Goal: Task Accomplishment & Management: Manage account settings

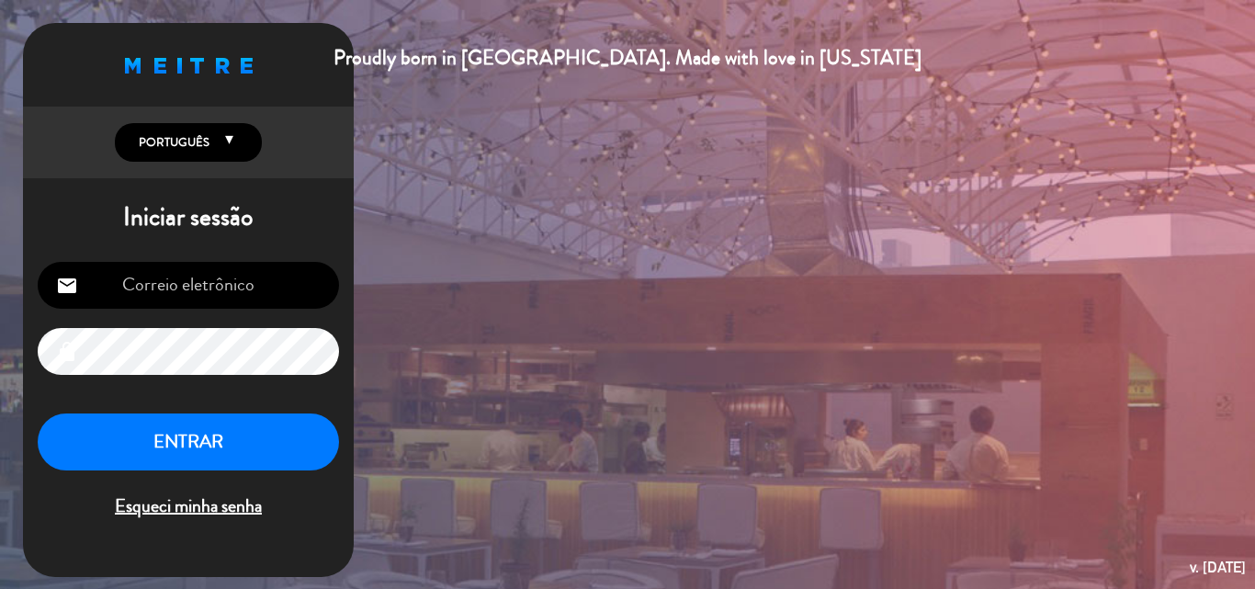
type input "[EMAIL_ADDRESS][DOMAIN_NAME]"
click at [193, 443] on button "ENTRAR" at bounding box center [188, 442] width 301 height 58
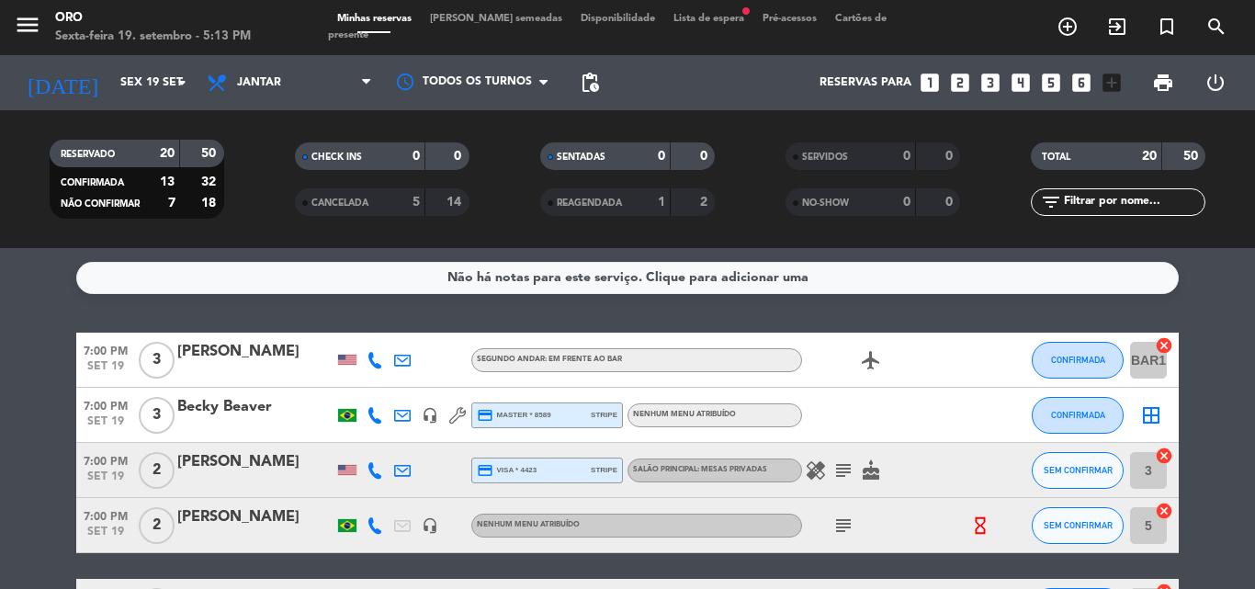
click at [664, 24] on span "Lista de espera fiber_manual_record" at bounding box center [708, 19] width 89 height 10
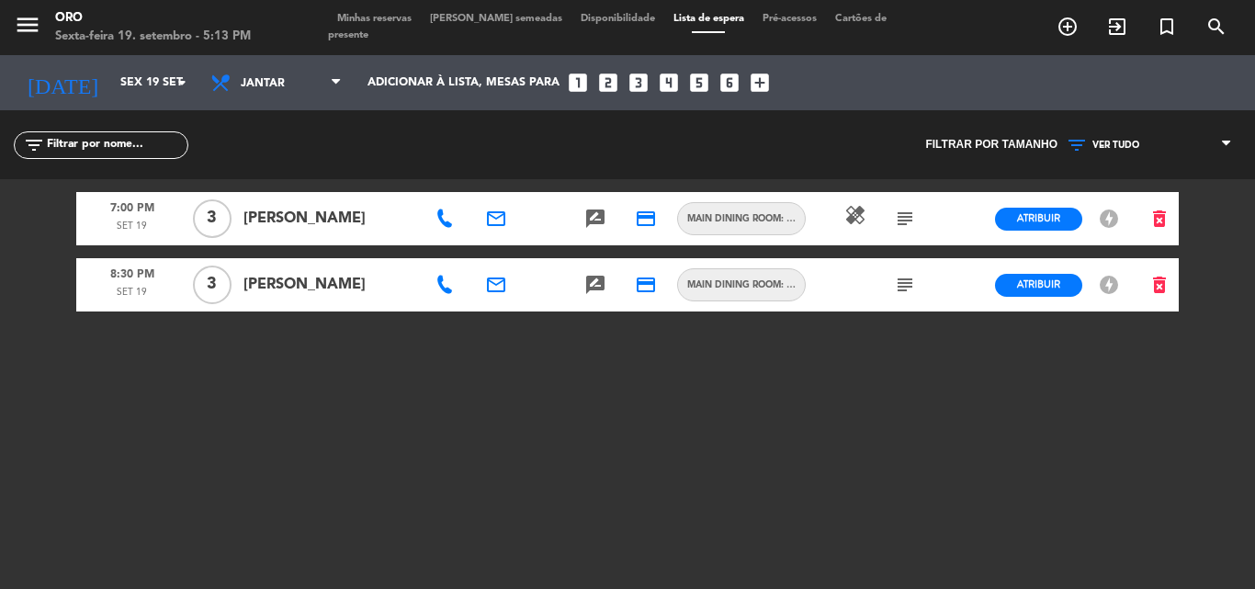
click at [905, 219] on icon "subject" at bounding box center [905, 219] width 22 height 22
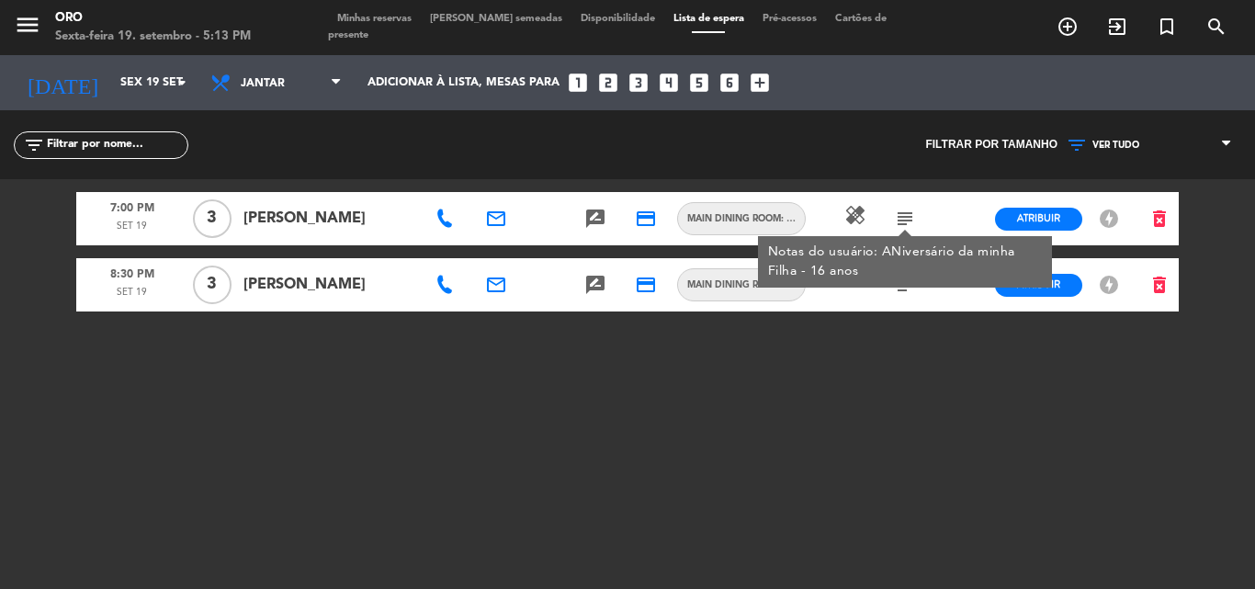
drag, startPoint x: 905, startPoint y: 219, endPoint x: 902, endPoint y: 242, distance: 23.1
click at [904, 220] on icon "subject" at bounding box center [905, 219] width 22 height 22
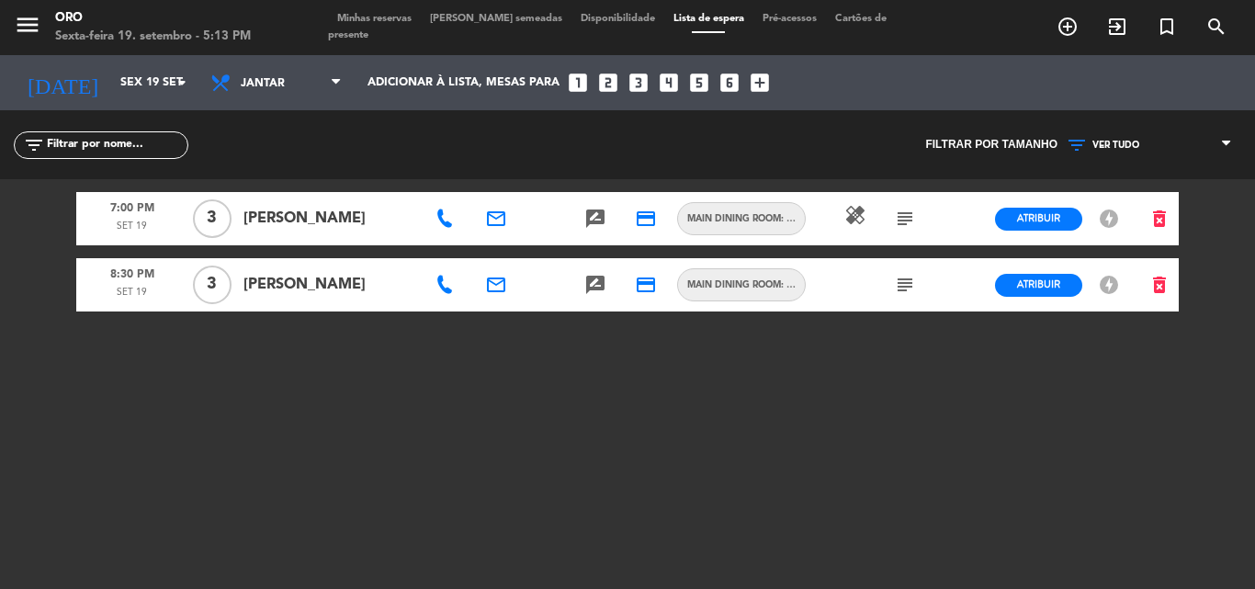
click at [902, 288] on icon "subject" at bounding box center [905, 285] width 22 height 22
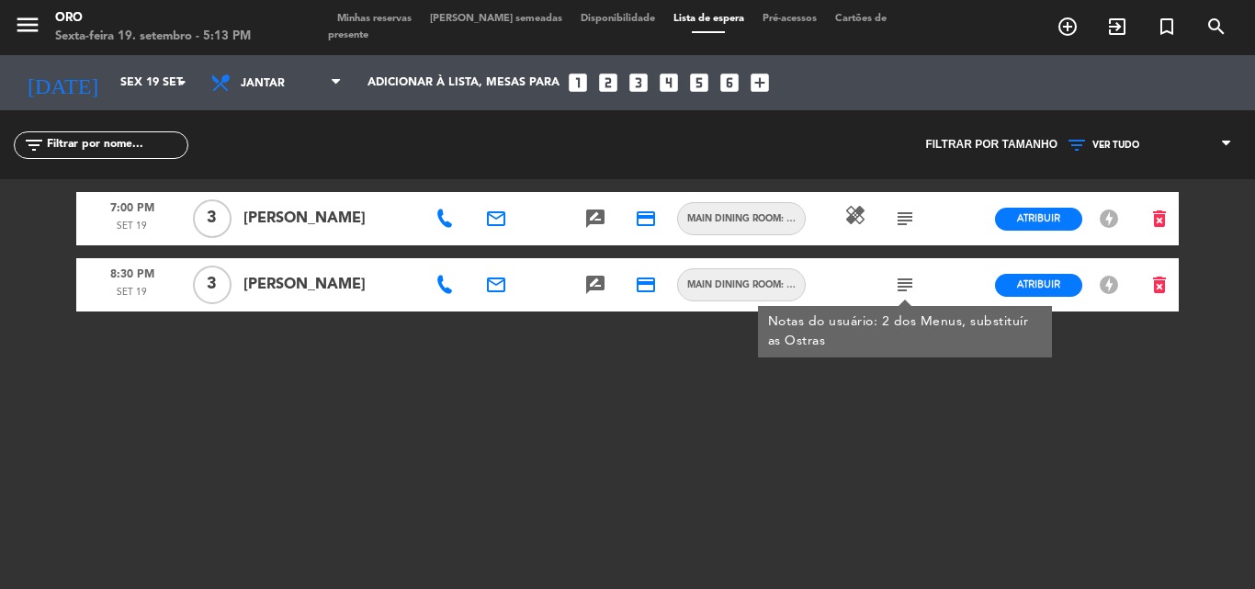
click at [902, 288] on icon "subject" at bounding box center [905, 285] width 22 height 22
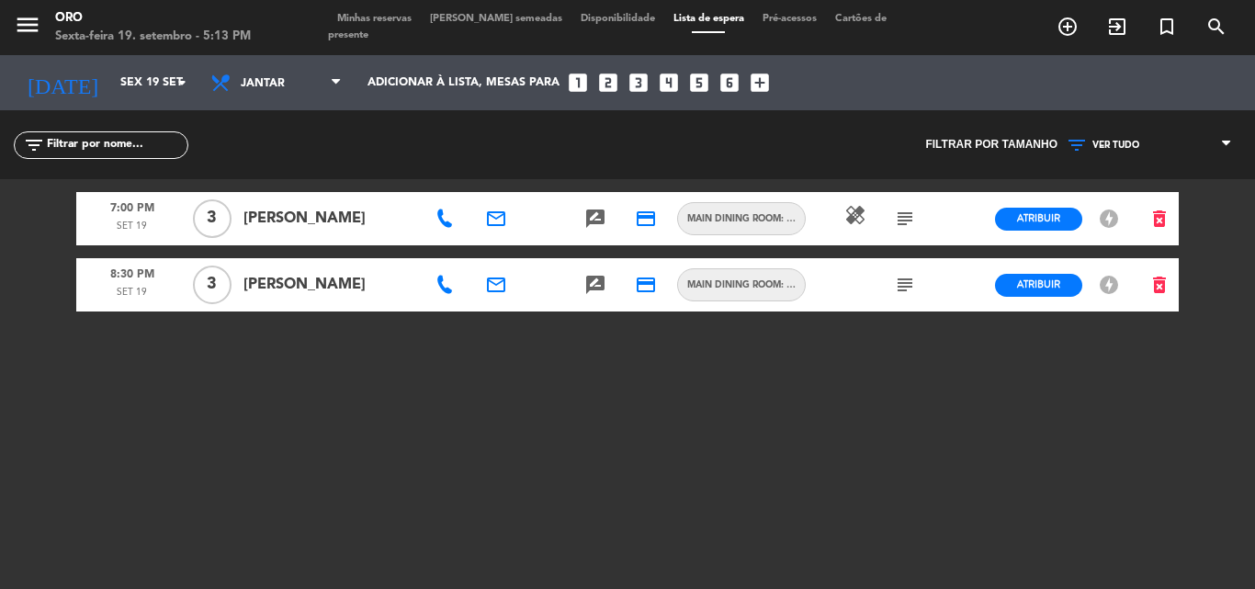
click at [363, 24] on span "Minhas reservas" at bounding box center [374, 19] width 93 height 10
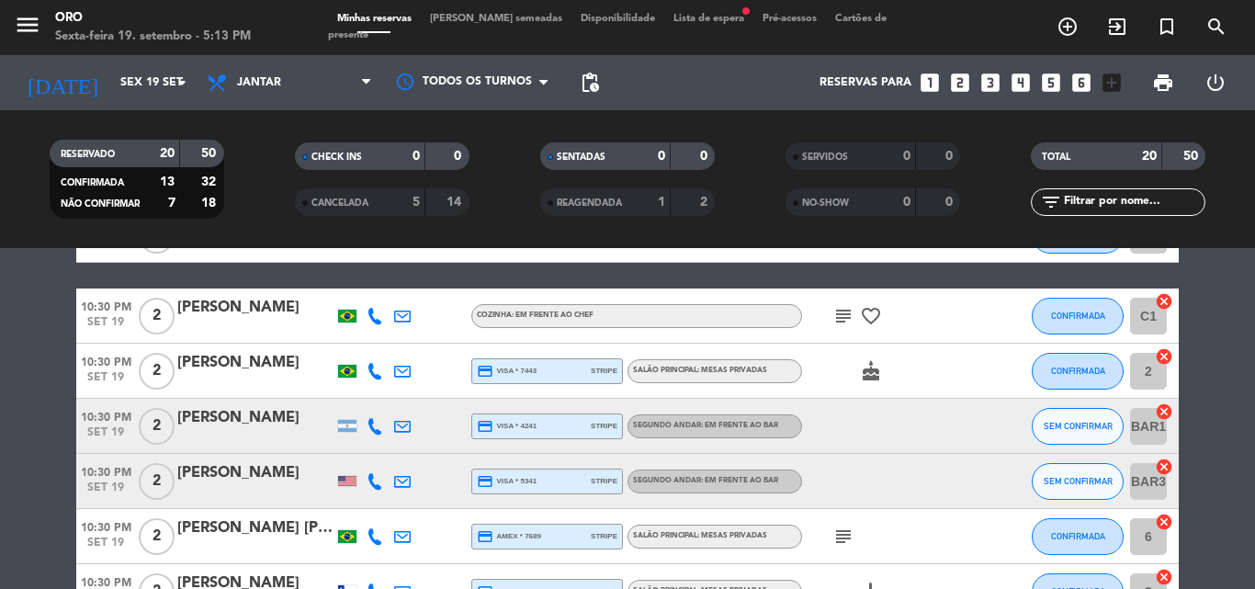
scroll to position [1011, 0]
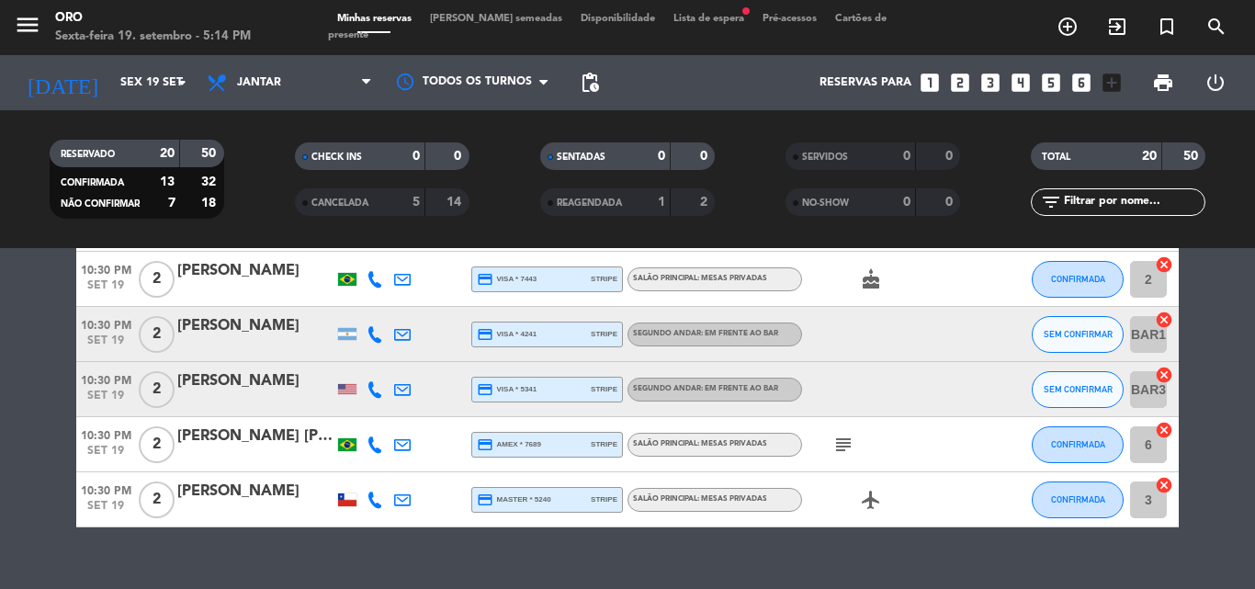
click at [844, 441] on icon "subject" at bounding box center [843, 445] width 22 height 22
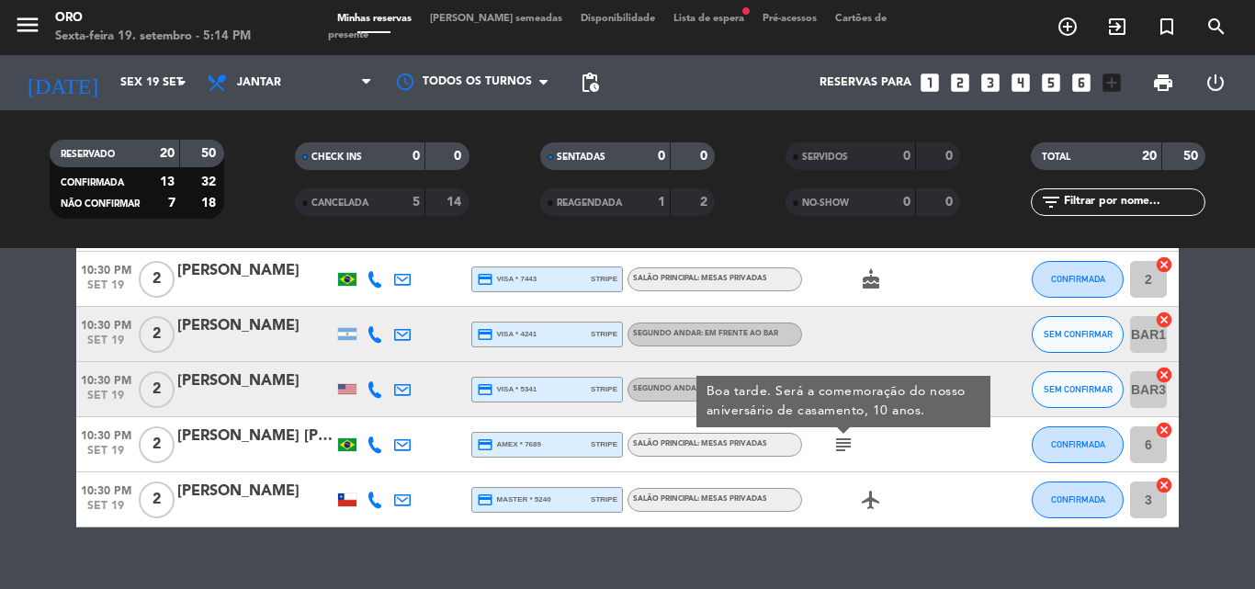
click at [844, 441] on icon "subject" at bounding box center [843, 445] width 22 height 22
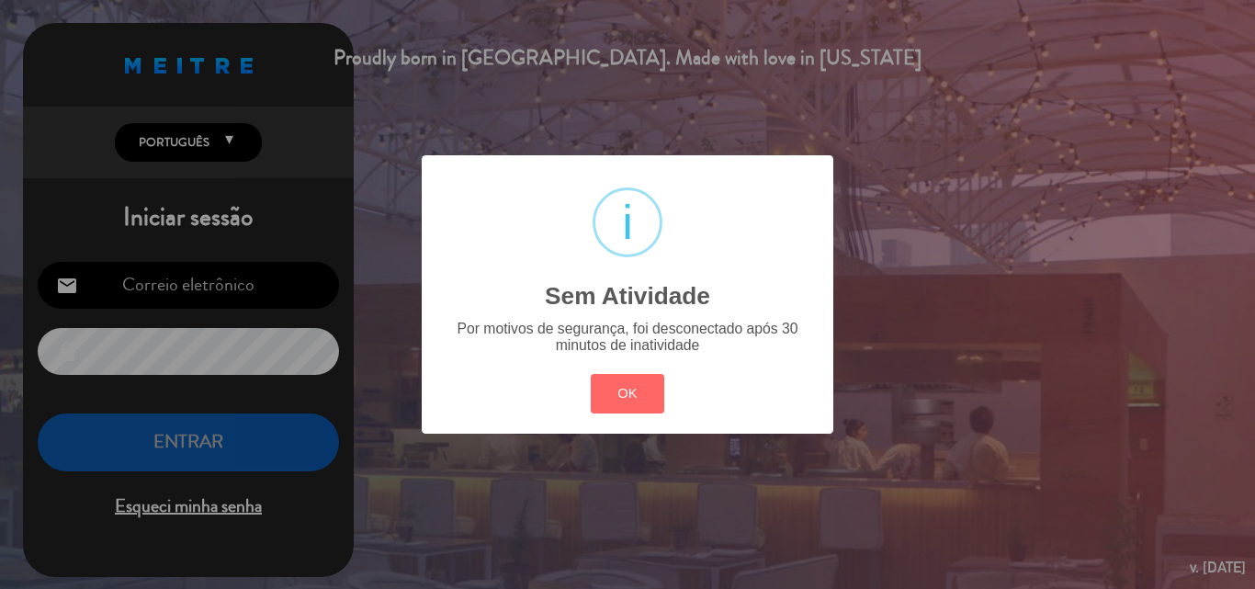
type input "[EMAIL_ADDRESS][DOMAIN_NAME]"
